Goal: Task Accomplishment & Management: Complete application form

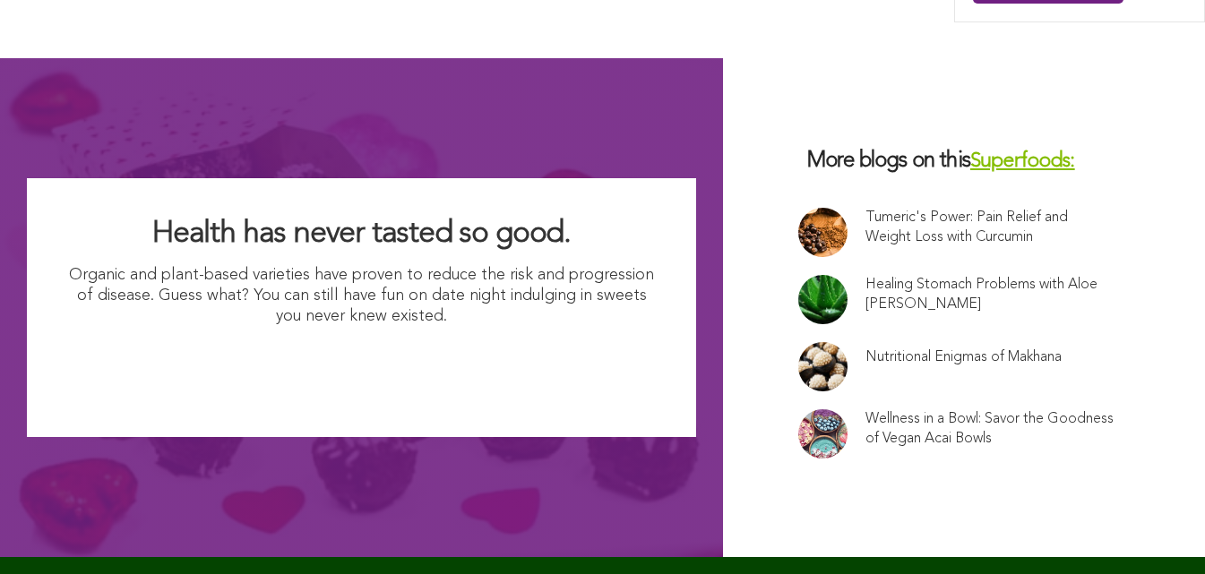
scroll to position [11445, 0]
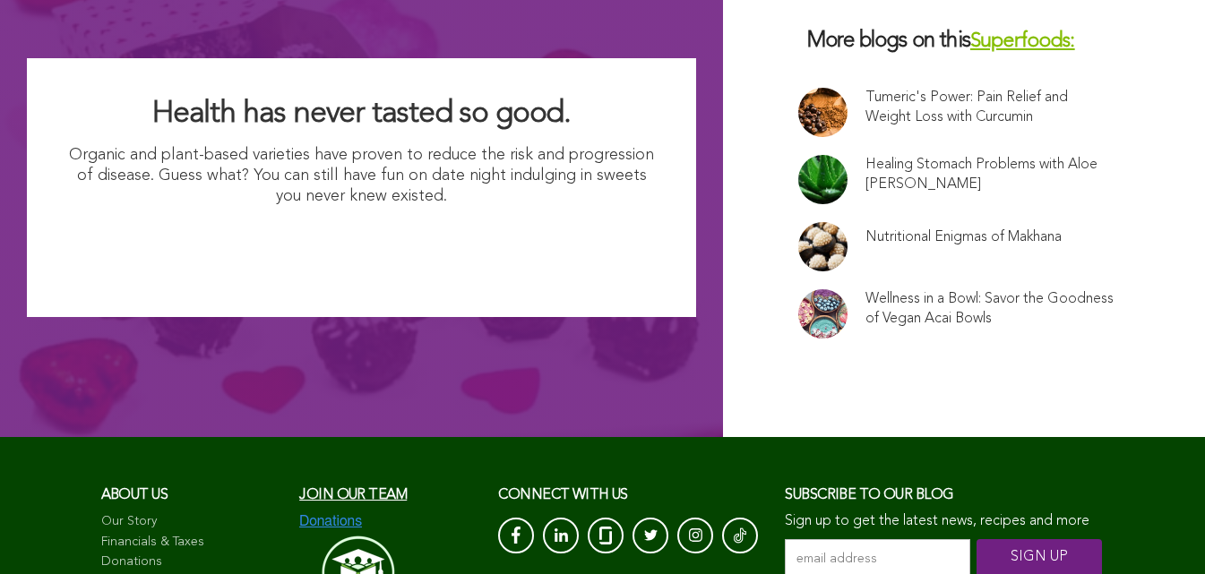
click at [785, 539] on input "email address *" at bounding box center [877, 559] width 185 height 40
click at [977, 573] on input "SIGN UP" at bounding box center [1039, 559] width 125 height 40
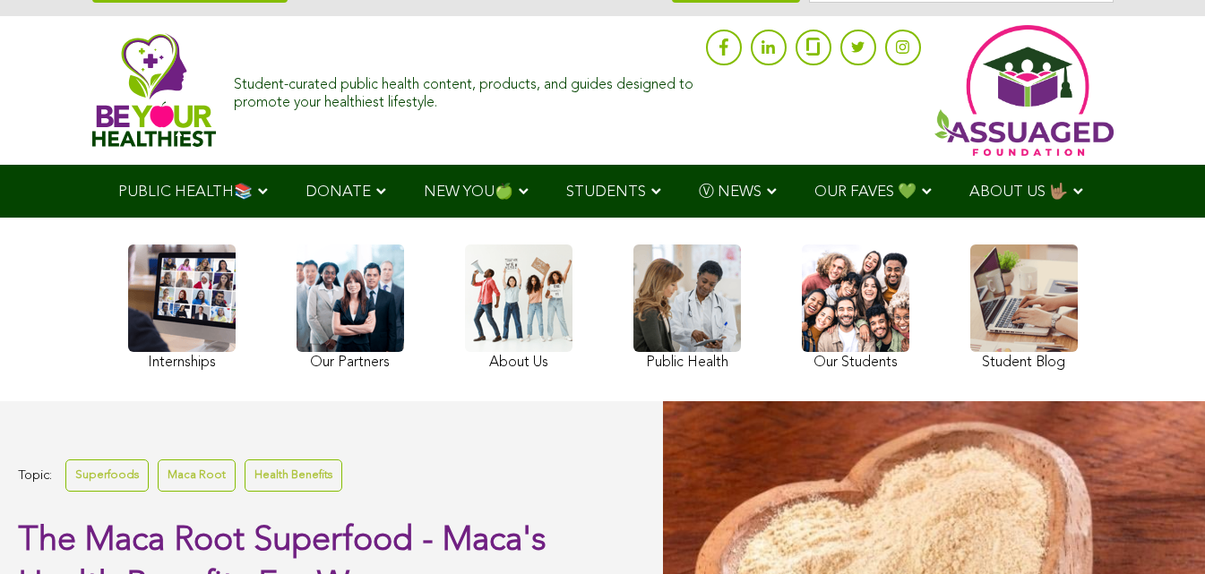
scroll to position [0, 0]
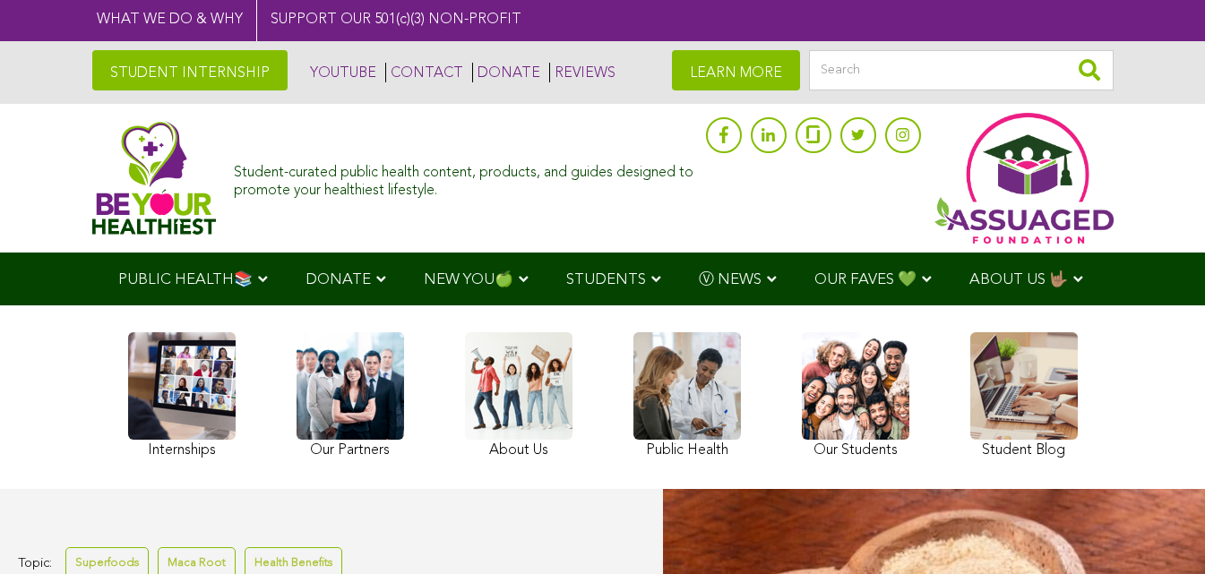
click at [151, 64] on link "STUDENT INTERNSHIP" at bounding box center [189, 70] width 195 height 40
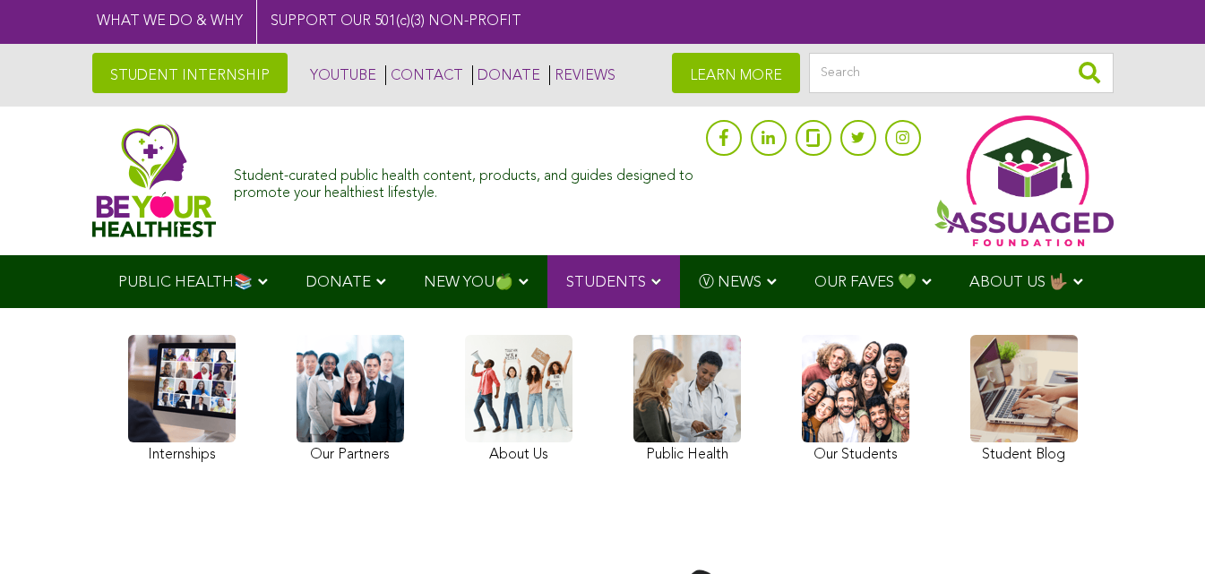
click at [117, 67] on link "STUDENT INTERNSHIP" at bounding box center [189, 73] width 195 height 40
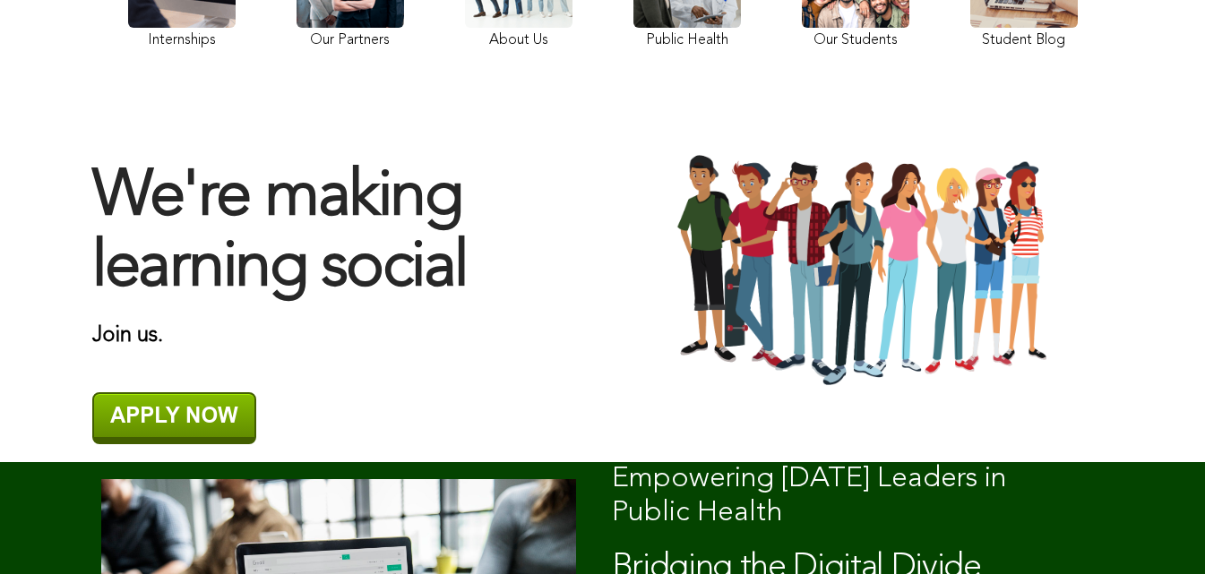
scroll to position [270, 0]
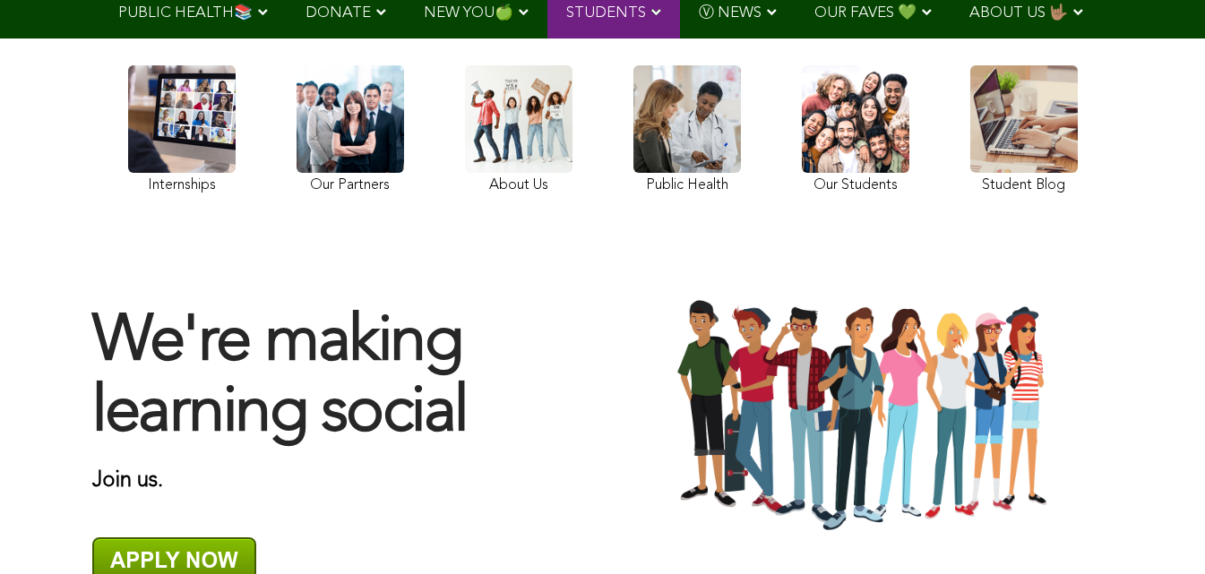
click at [970, 174] on link at bounding box center [1024, 131] width 108 height 133
